Goal: Complete application form

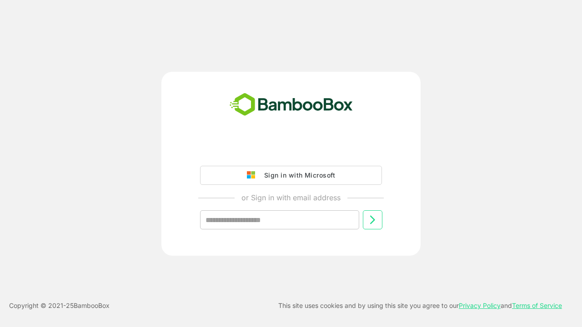
type input "**********"
click at [373, 220] on icon at bounding box center [372, 220] width 11 height 11
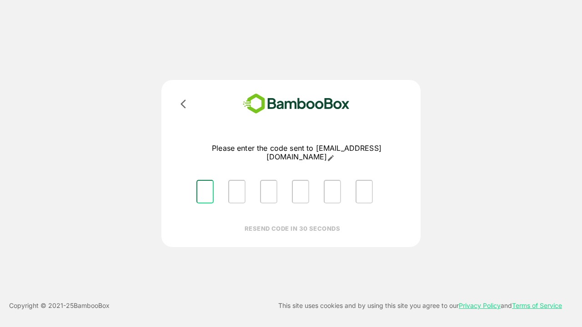
type input "*"
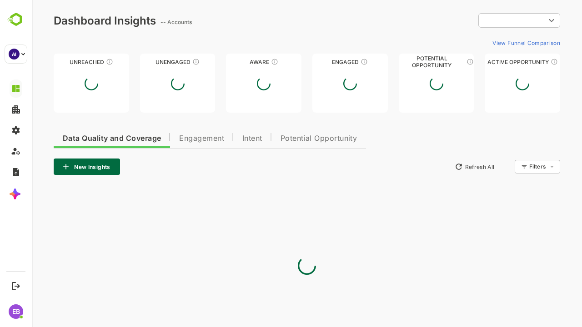
type input "**********"
